Goal: Transaction & Acquisition: Purchase product/service

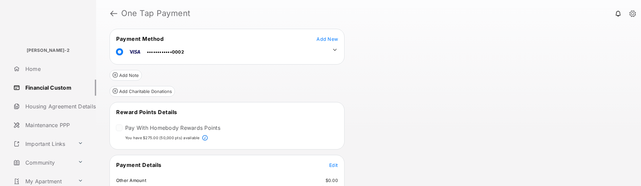
scroll to position [67, 0]
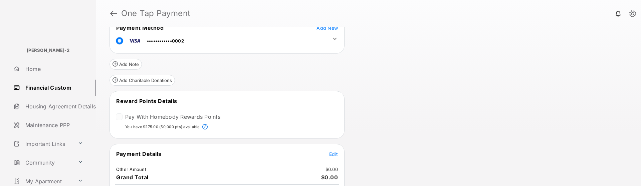
click at [121, 117] on div at bounding box center [119, 116] width 7 height 7
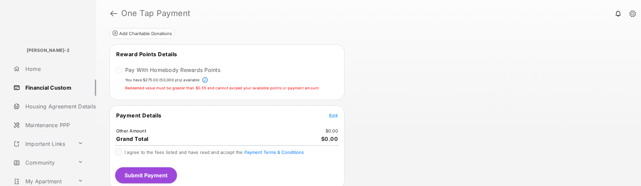
scroll to position [117, 0]
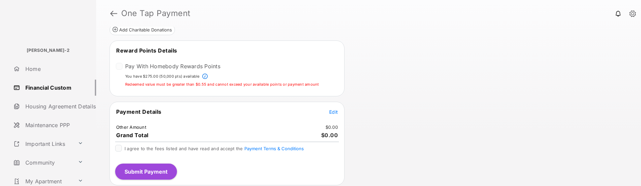
click at [328, 111] on tr "Payment Details Edit" at bounding box center [226, 115] width 233 height 15
click at [334, 110] on span "Edit" at bounding box center [333, 112] width 9 height 6
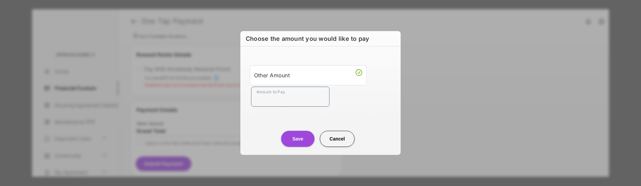
click at [300, 99] on input "Amount to Pay" at bounding box center [290, 96] width 78 height 20
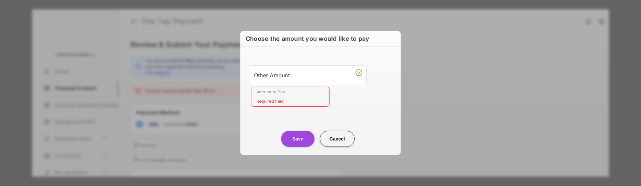
click at [299, 98] on input "Amount to Pay" at bounding box center [290, 96] width 78 height 20
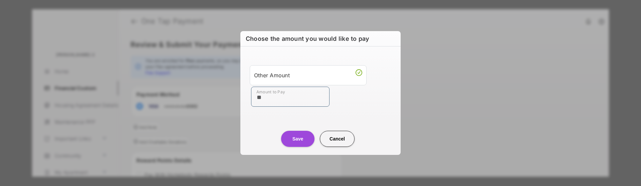
type input "**"
drag, startPoint x: 362, startPoint y: 115, endPoint x: 329, endPoint y: 125, distance: 34.9
click at [362, 115] on div "Other Amount Amount to Pay **" at bounding box center [320, 85] width 152 height 63
click at [301, 137] on button "Save" at bounding box center [297, 138] width 33 height 16
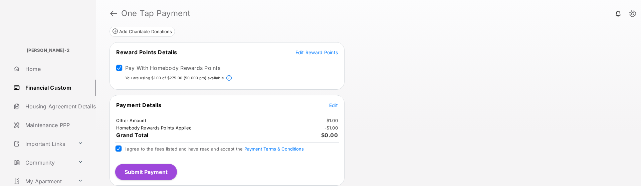
scroll to position [116, 0]
click at [141, 169] on button "Submit Payment" at bounding box center [146, 171] width 62 height 16
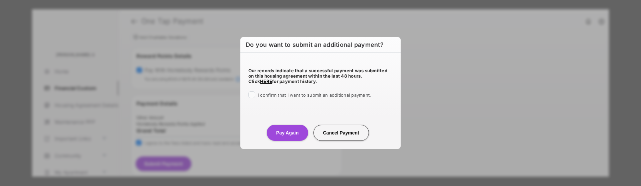
click at [257, 95] on div "I confirm that I want to submit an additional payment." at bounding box center [320, 95] width 144 height 8
click at [296, 128] on button "Pay Again" at bounding box center [287, 132] width 41 height 16
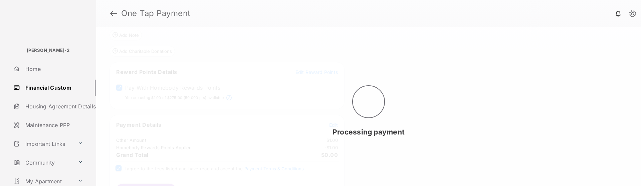
scroll to position [0, 0]
